Goal: Information Seeking & Learning: Learn about a topic

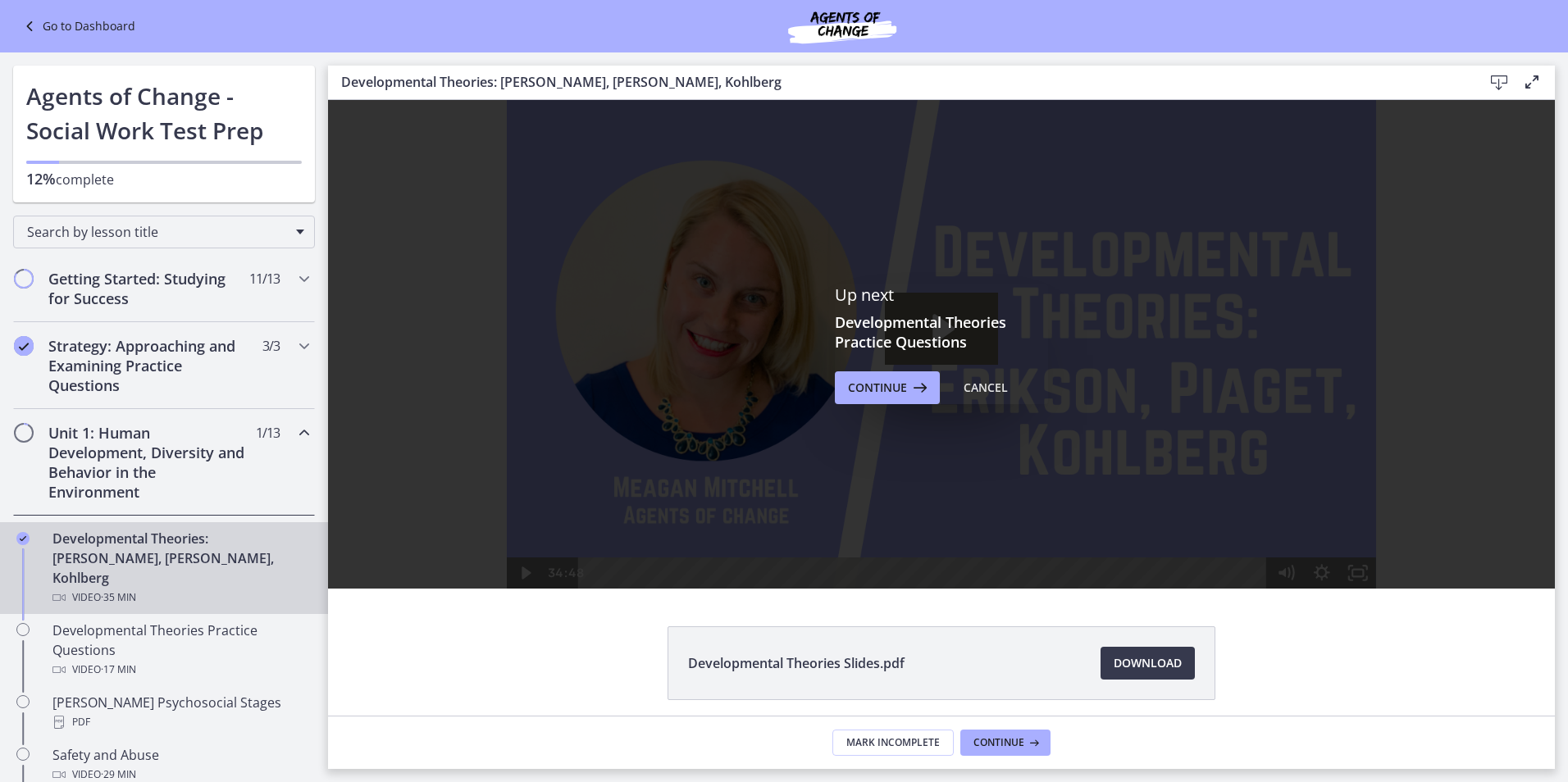
scroll to position [360, 0]
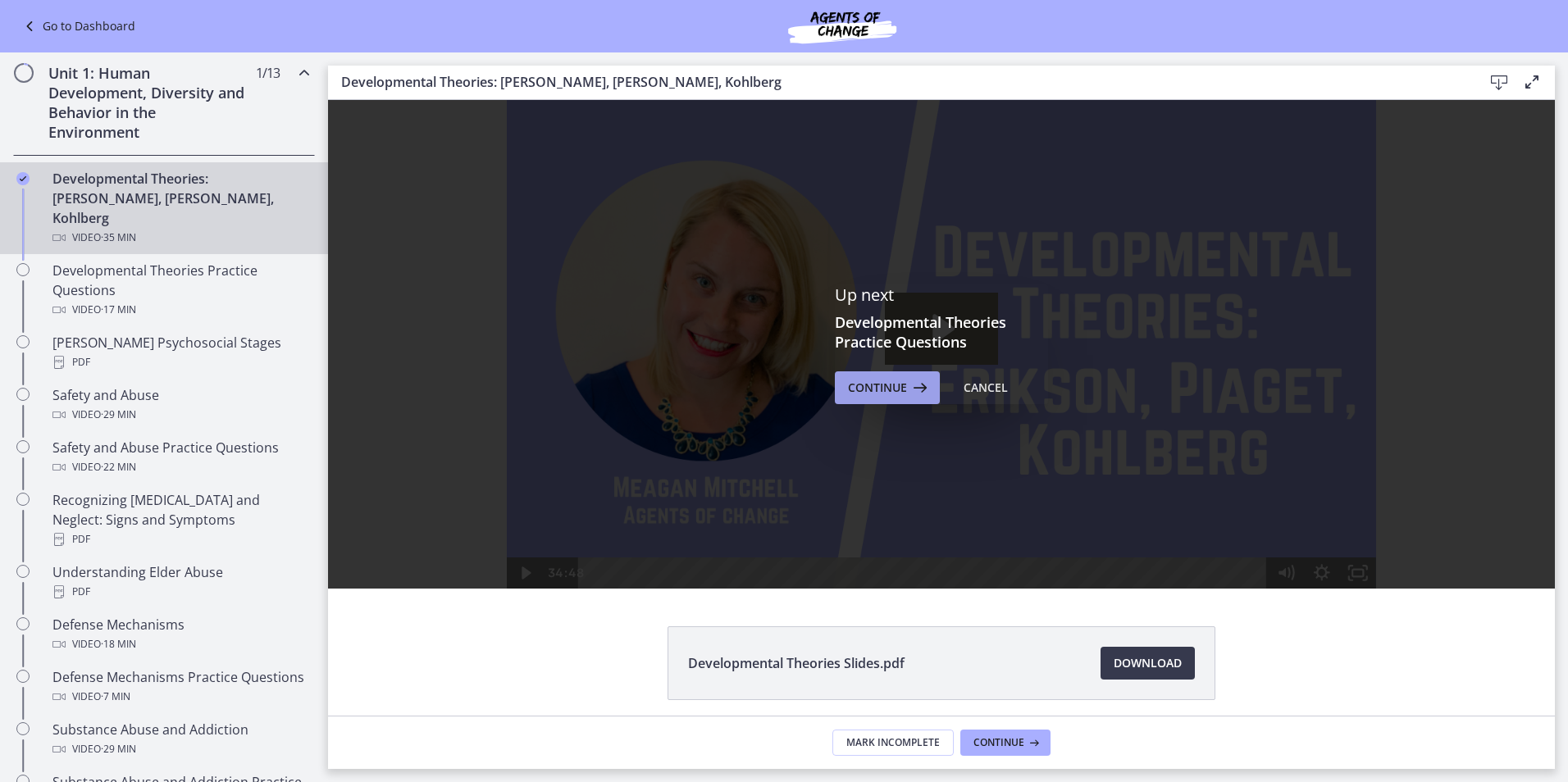
click at [879, 382] on span "Continue" at bounding box center [878, 387] width 59 height 20
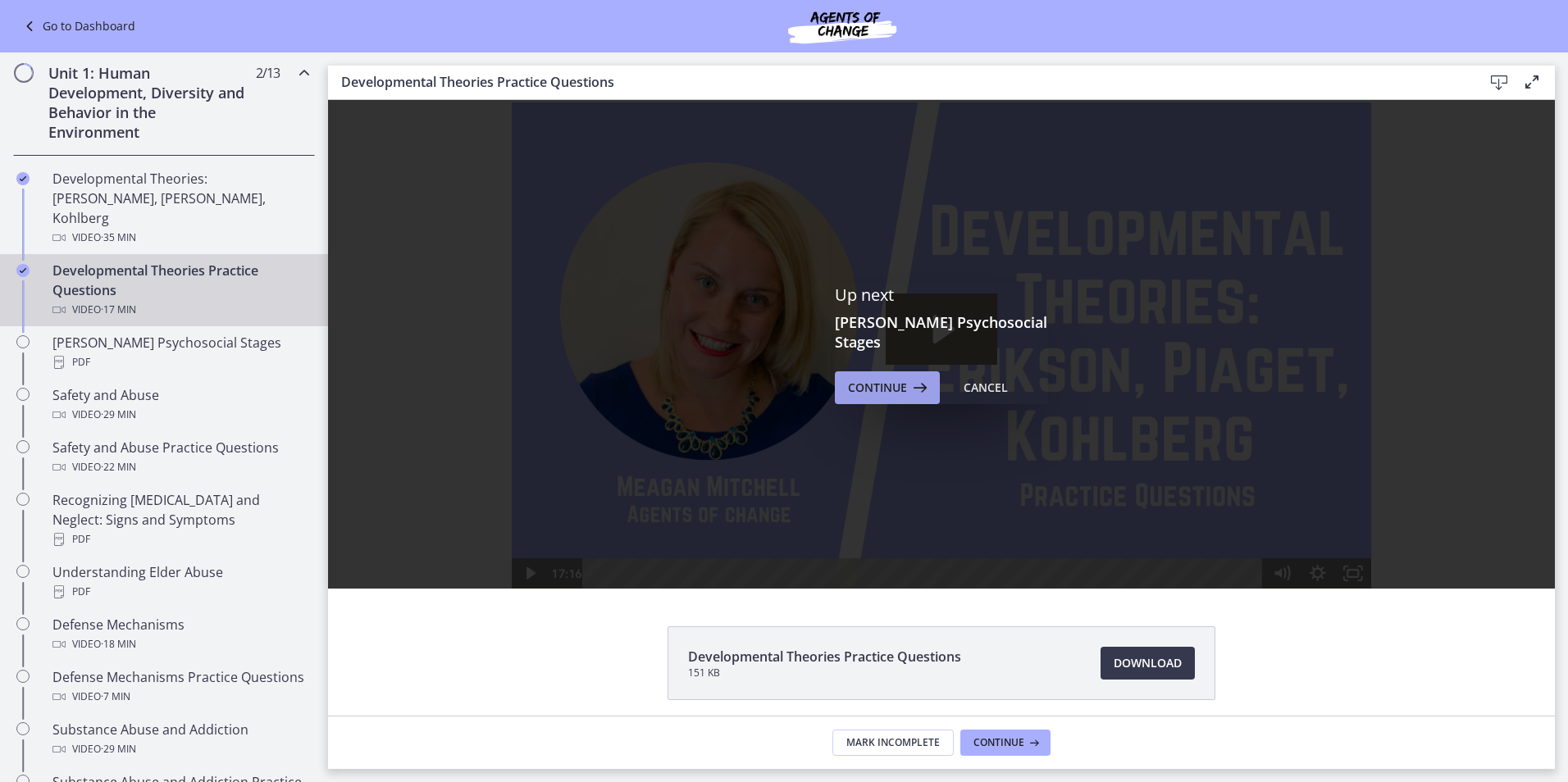
click at [886, 386] on span "Continue" at bounding box center [878, 387] width 59 height 20
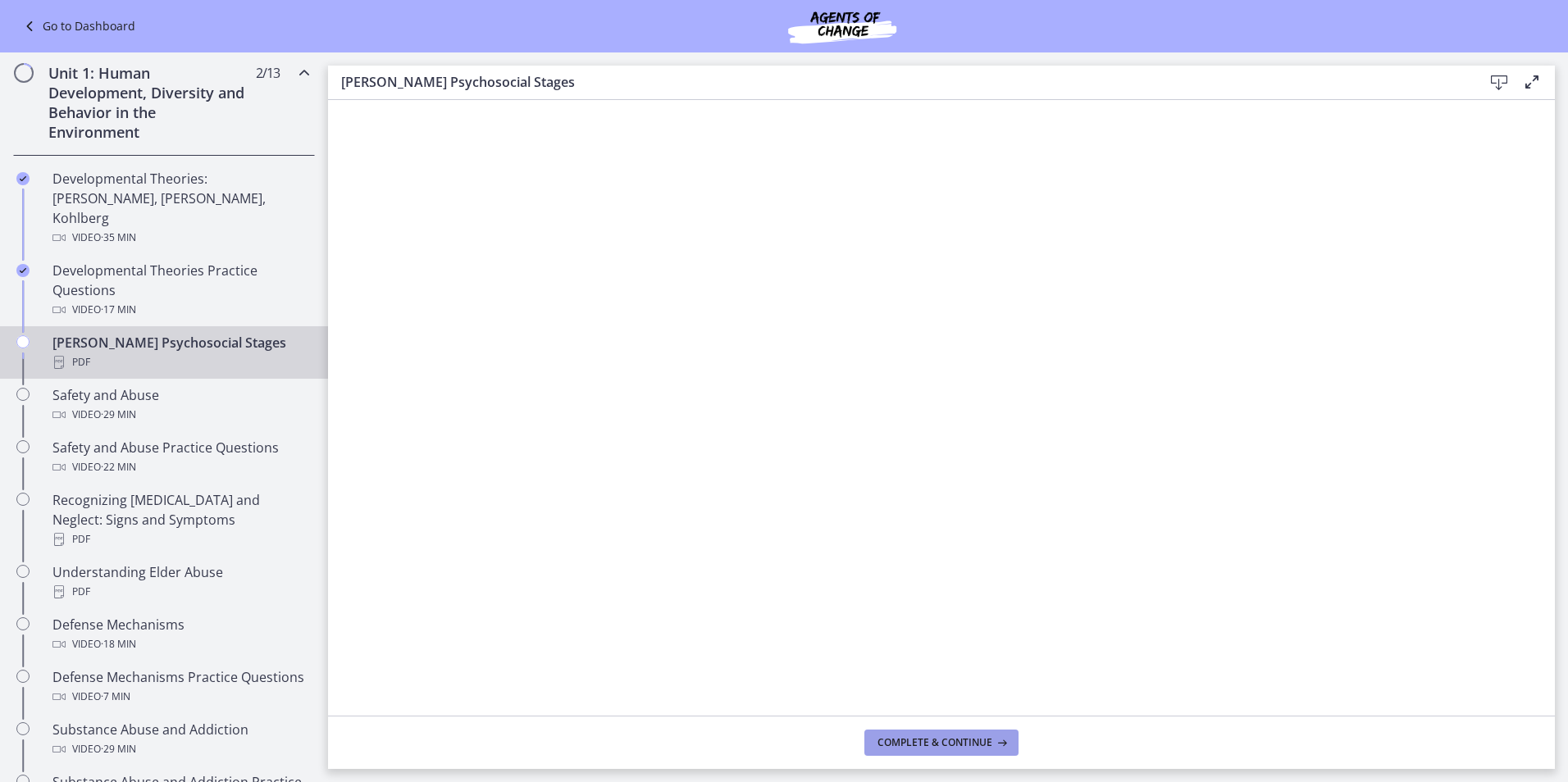
click at [916, 740] on span "Complete & continue" at bounding box center [935, 743] width 115 height 13
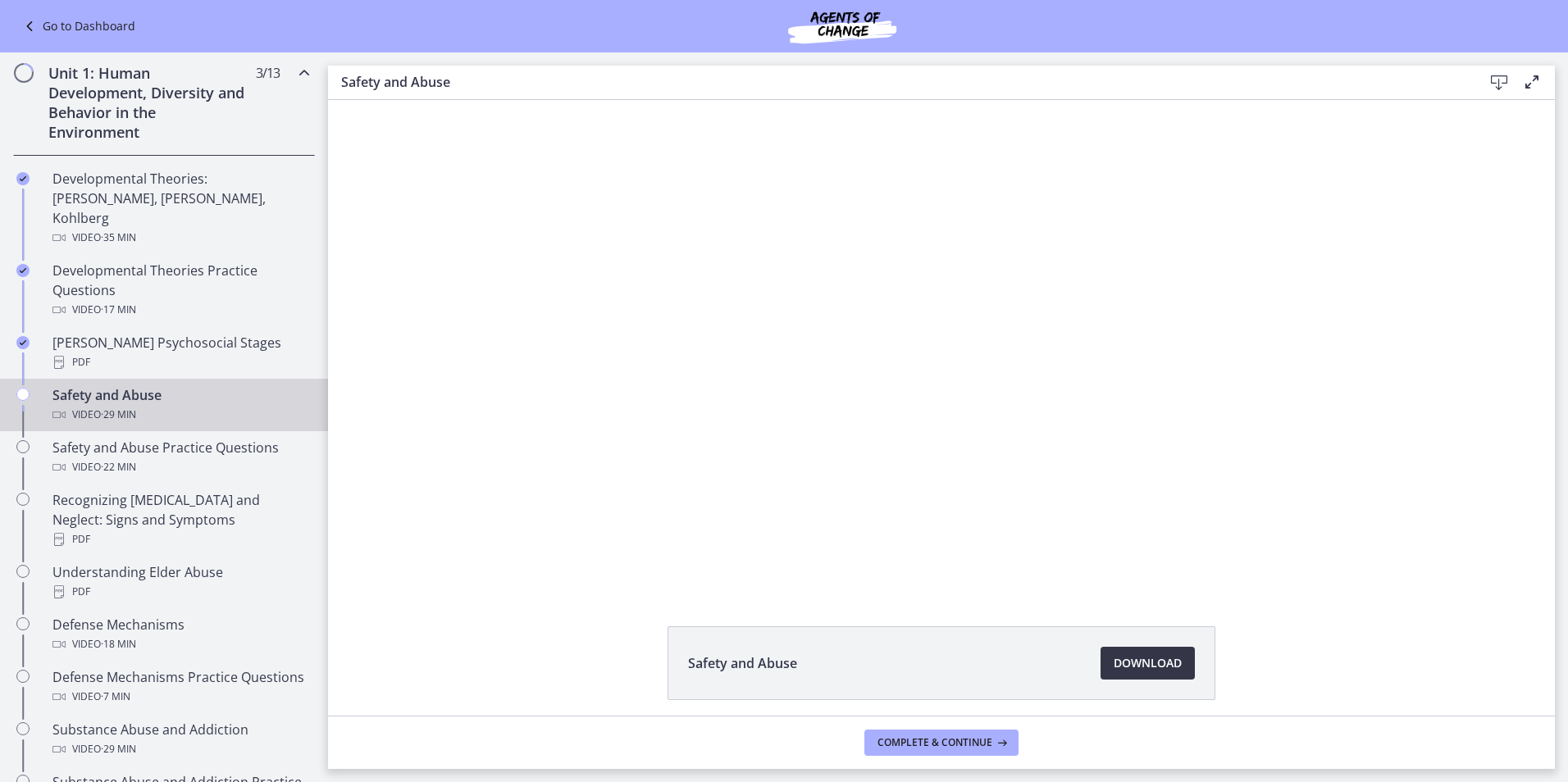
click at [1137, 670] on span "Download Opens in a new window" at bounding box center [1147, 664] width 68 height 20
click at [1051, 465] on div at bounding box center [942, 344] width 870 height 489
